Goal: Find specific page/section: Find specific page/section

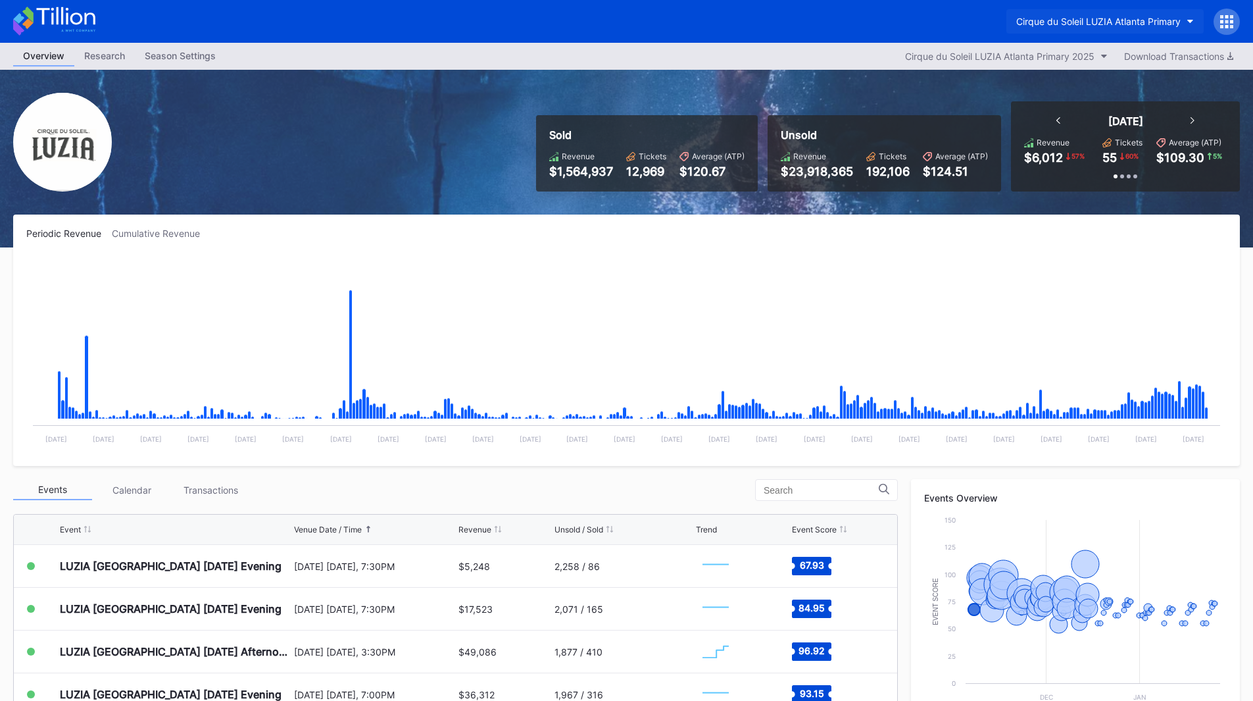
click at [1113, 25] on div "Cirque du Soleil LUZIA Atlanta Primary" at bounding box center [1098, 21] width 164 height 11
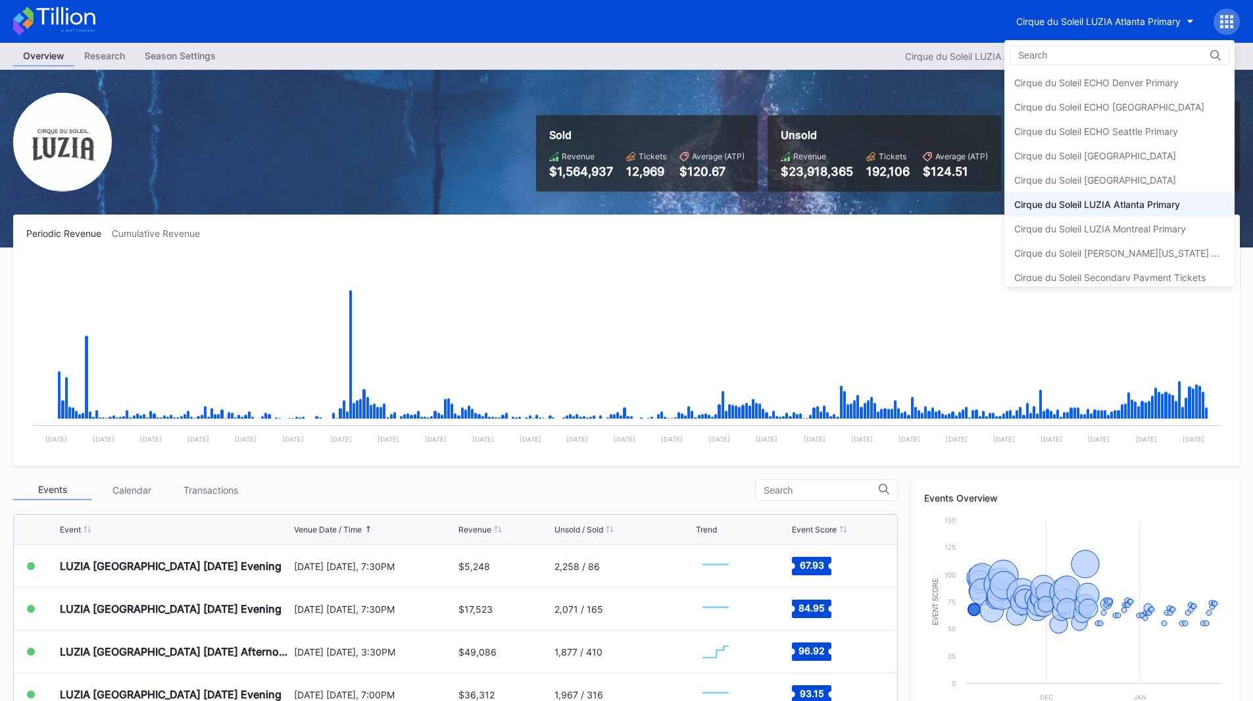
scroll to position [33, 0]
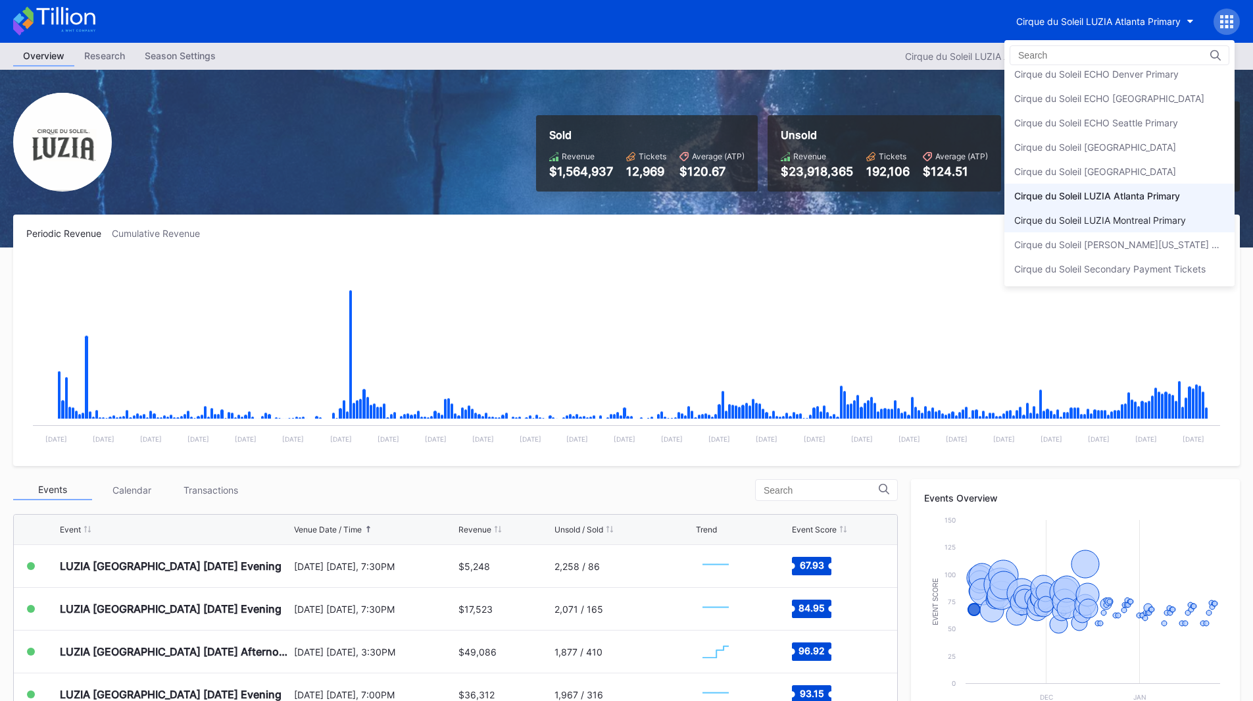
click at [1114, 216] on div "Cirque du Soleil LUZIA Montreal Primary" at bounding box center [1100, 219] width 172 height 11
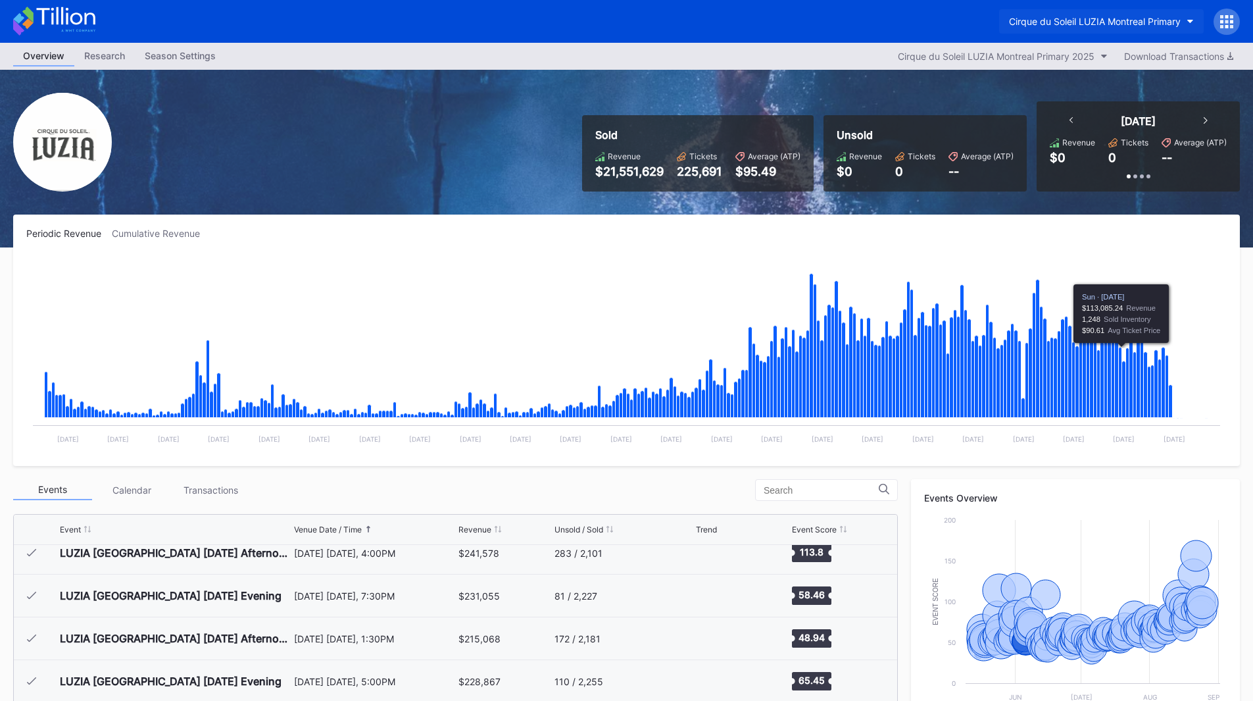
click at [1174, 16] on div "Cirque du Soleil LUZIA Montreal Primary" at bounding box center [1095, 21] width 172 height 11
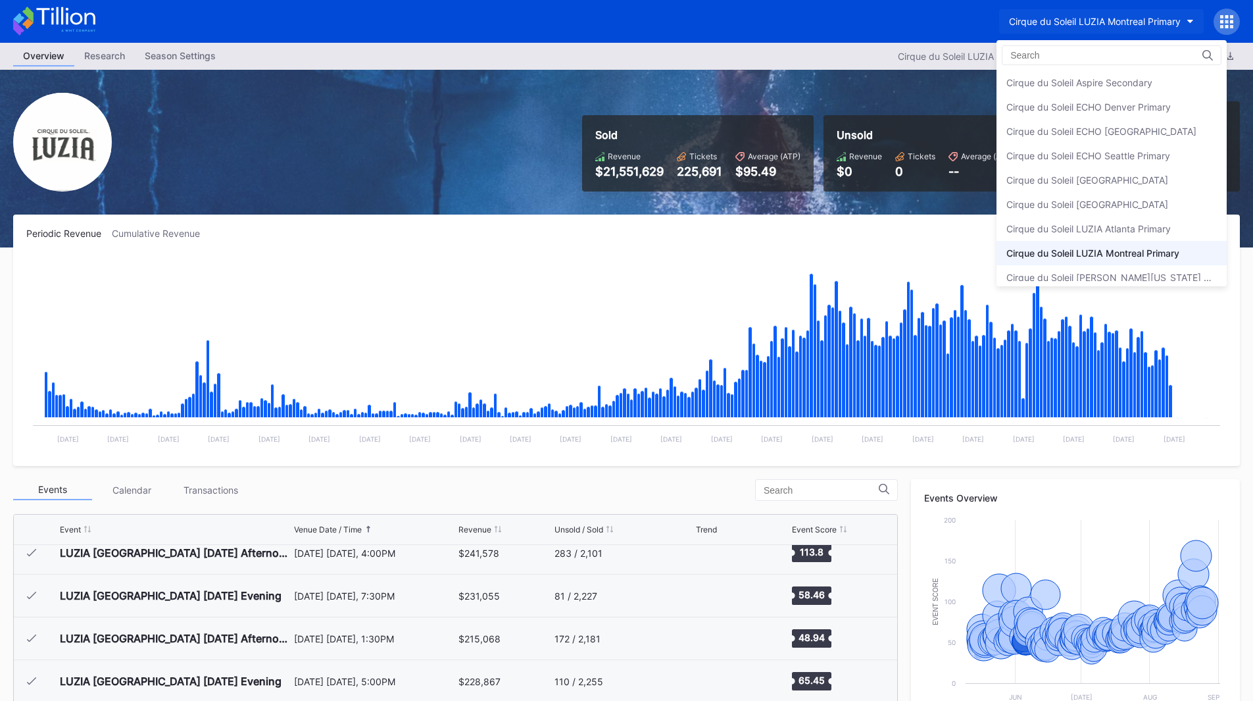
scroll to position [33, 0]
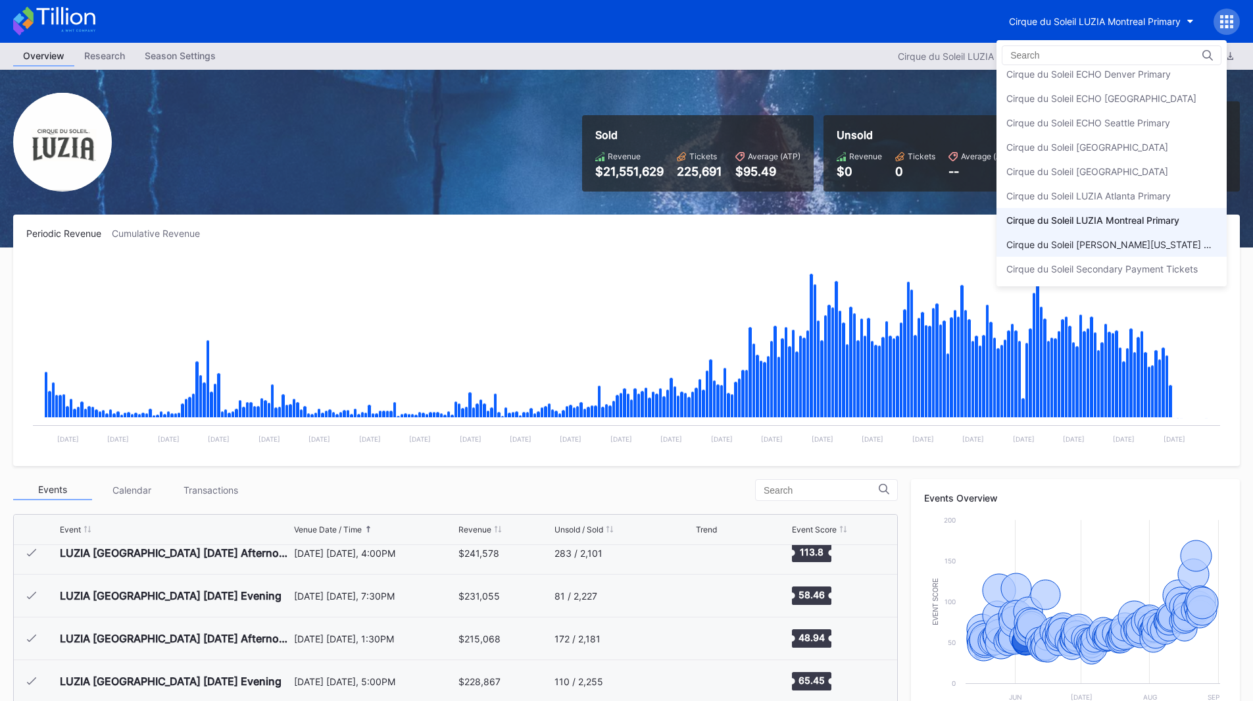
click at [1174, 235] on div "Cirque du Soleil [PERSON_NAME][US_STATE] Primary" at bounding box center [1112, 244] width 230 height 24
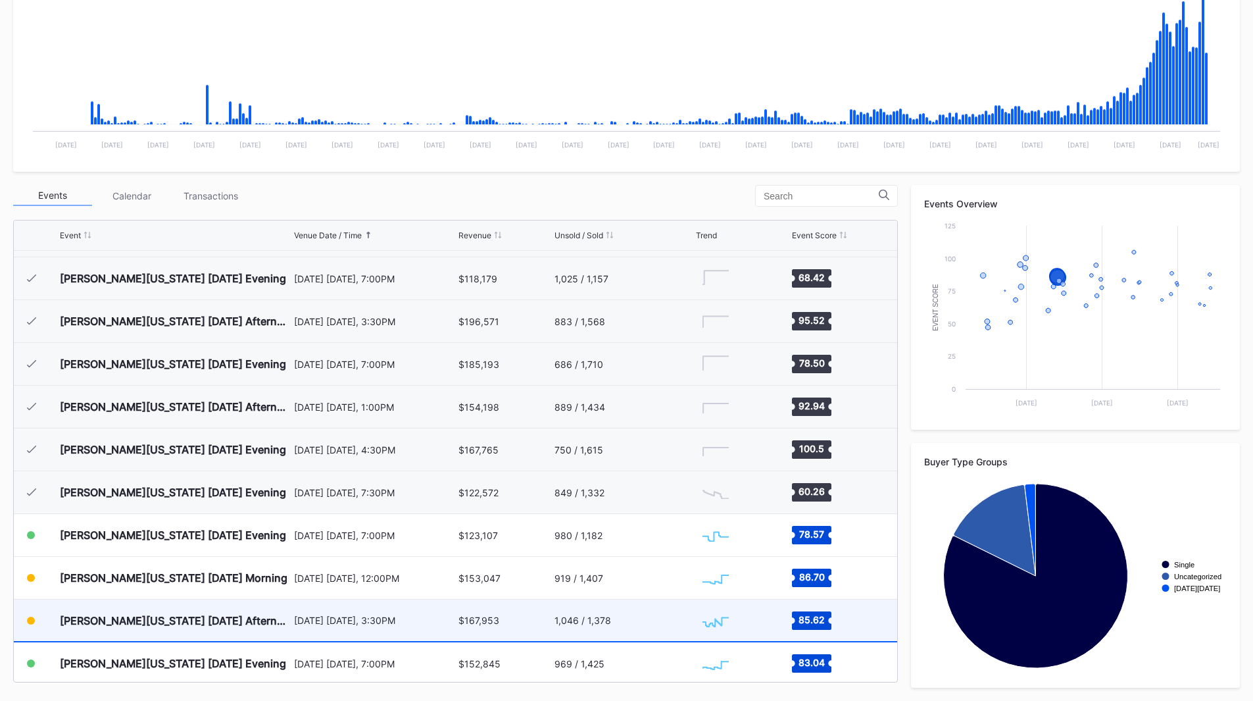
scroll to position [339, 0]
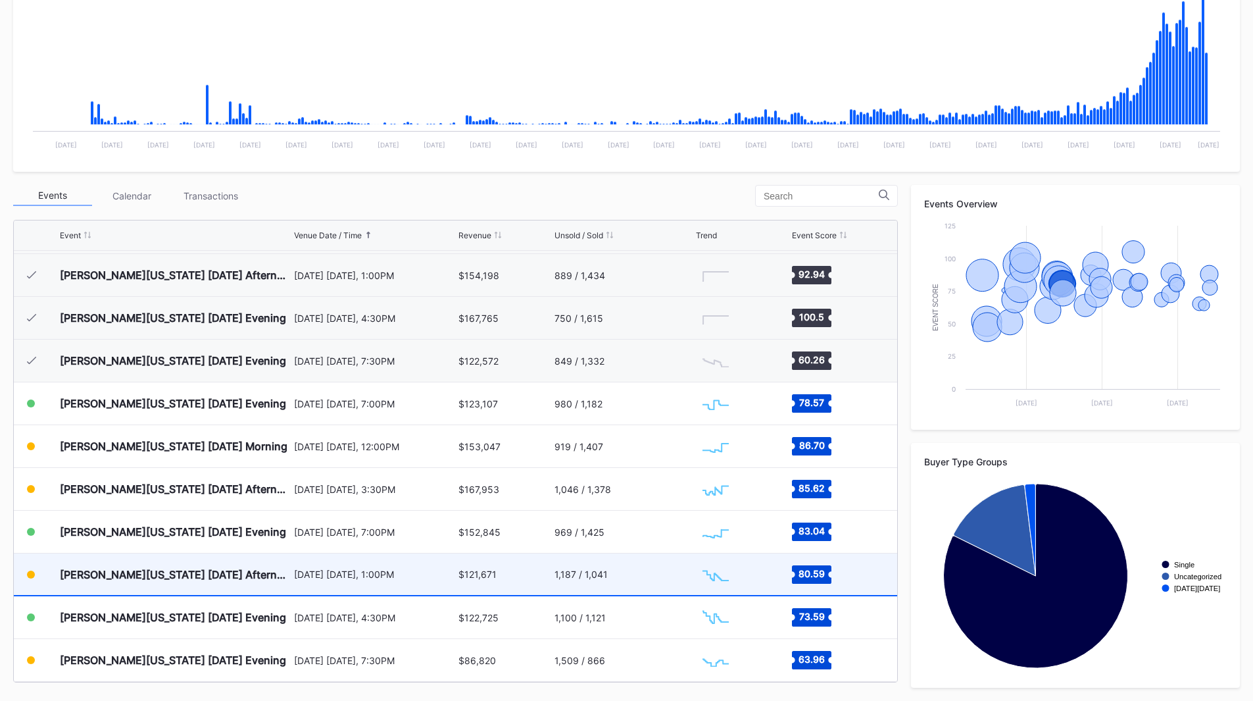
click at [516, 577] on div "$121,671" at bounding box center [504, 573] width 92 height 41
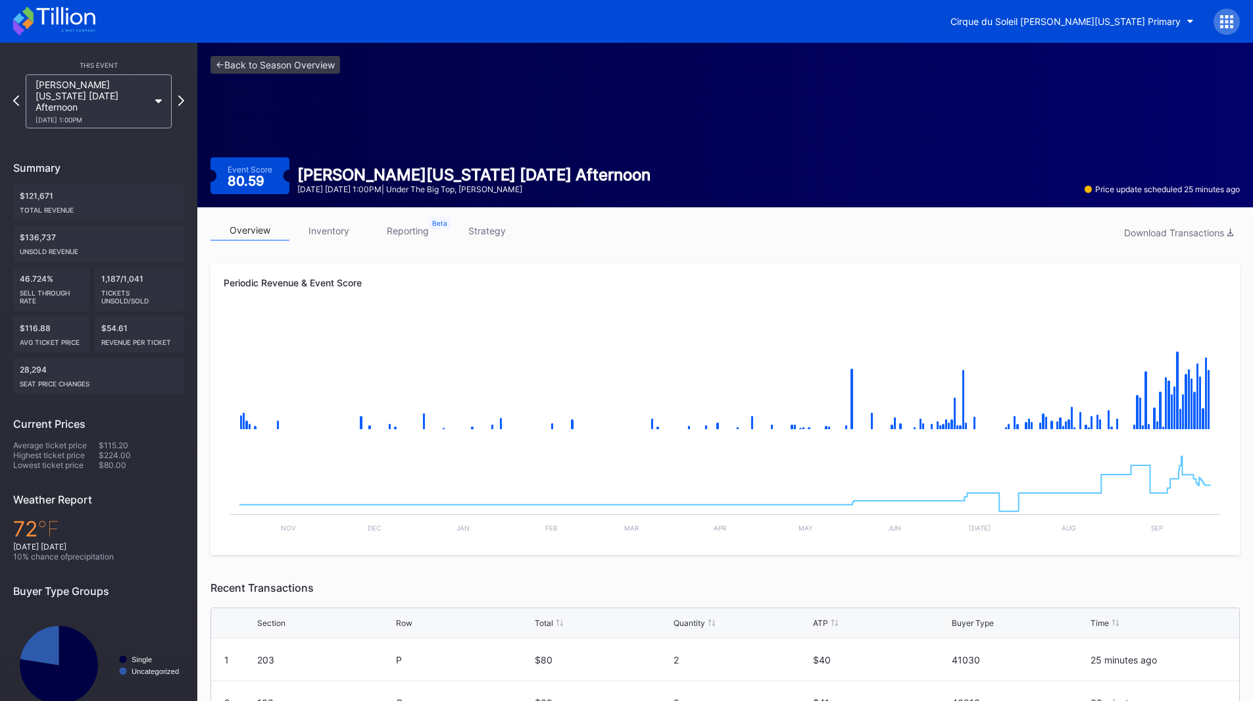
click at [42, 14] on icon at bounding box center [65, 16] width 59 height 18
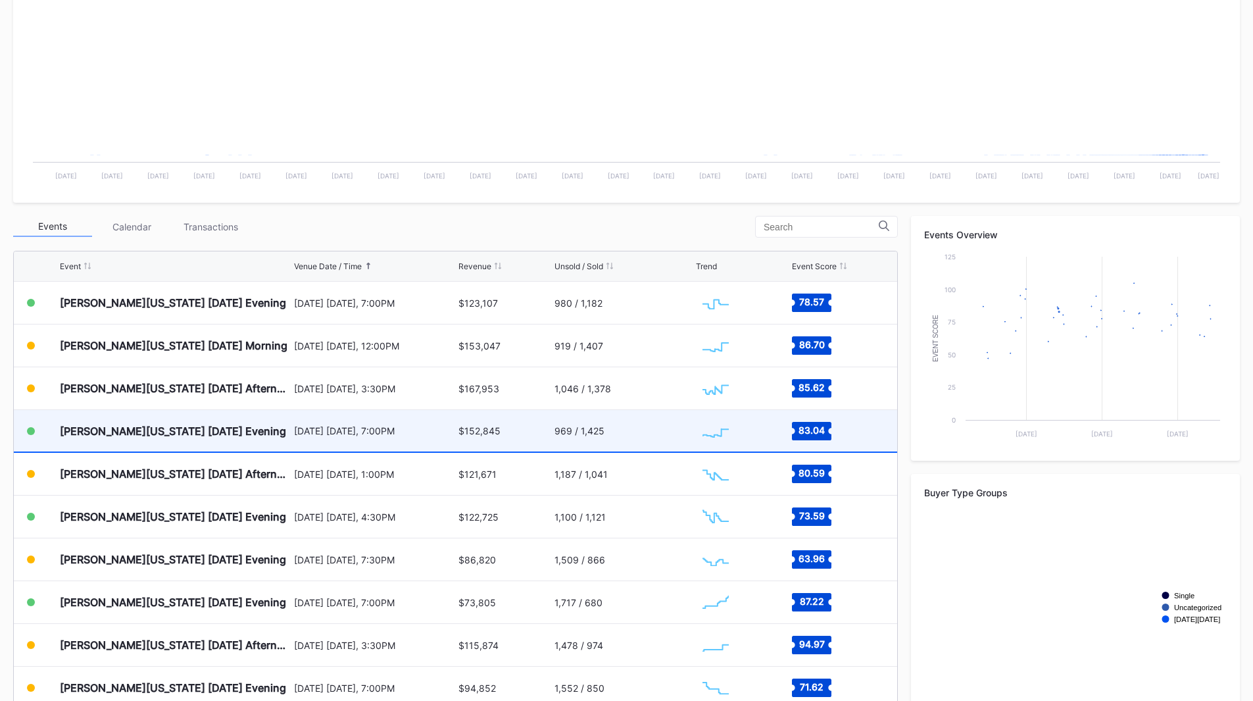
scroll to position [207, 0]
